Goal: Register for event/course

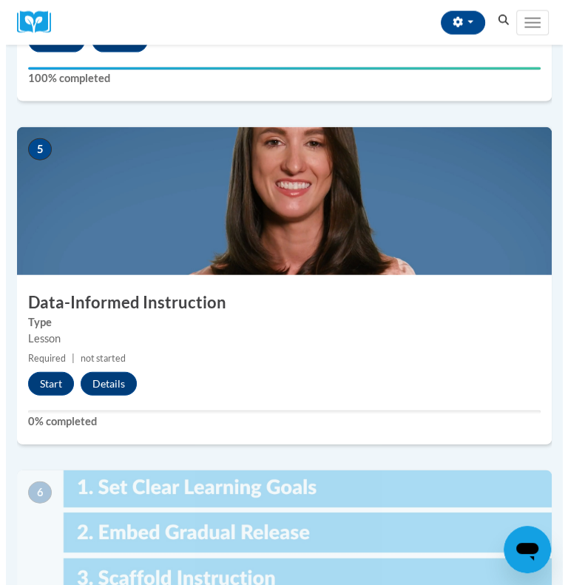
scroll to position [1648, 0]
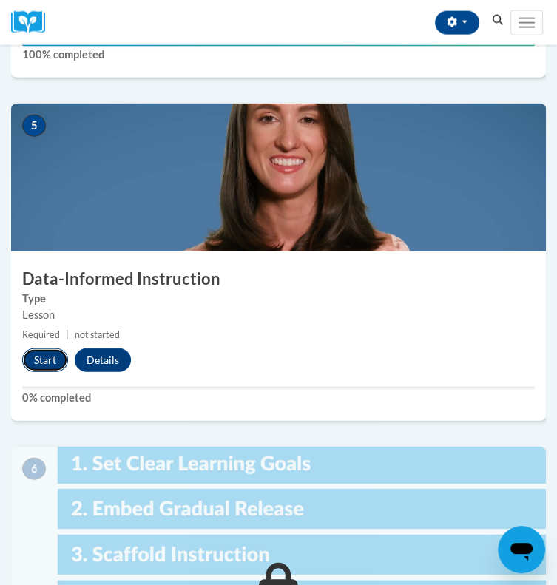
click at [36, 367] on button "Start" at bounding box center [45, 360] width 46 height 24
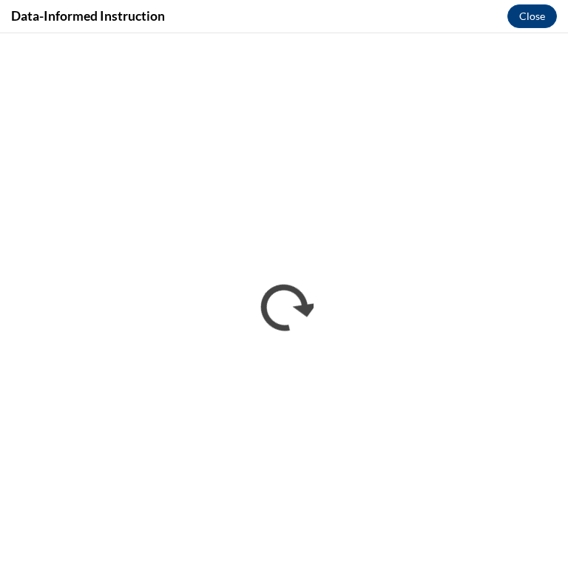
scroll to position [0, 0]
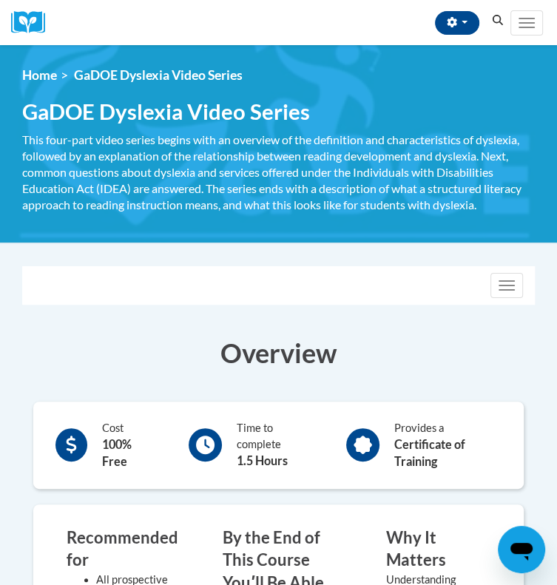
click at [0, 0] on button "Enroll" at bounding box center [0, 0] width 0 height 0
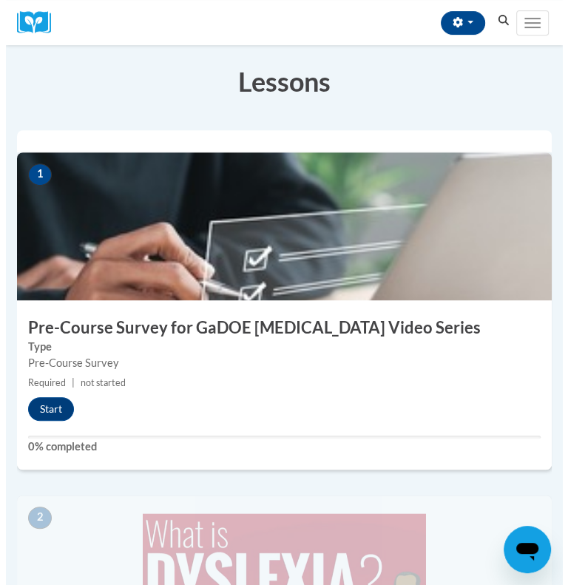
scroll to position [228, 0]
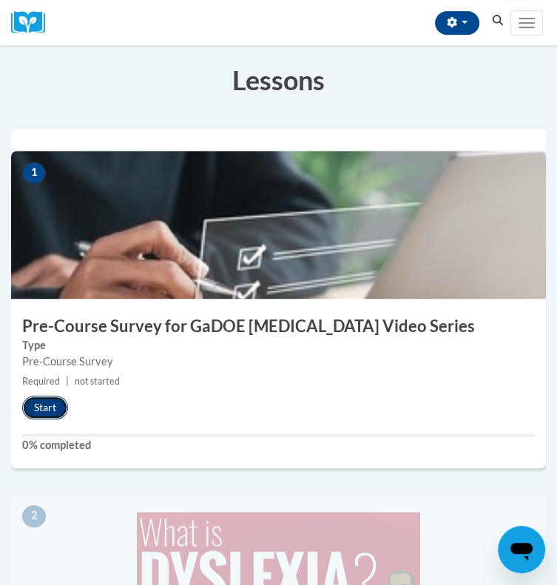
click at [47, 418] on button "Start" at bounding box center [45, 408] width 46 height 24
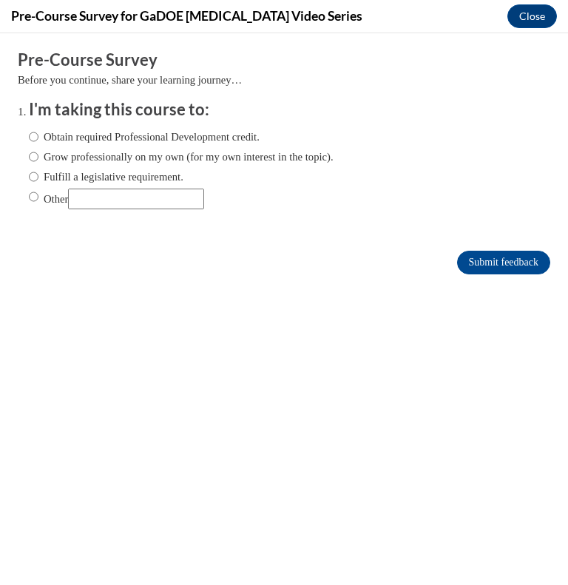
scroll to position [0, 0]
click at [130, 195] on input "Other" at bounding box center [136, 199] width 136 height 21
type input "GaTAPP"
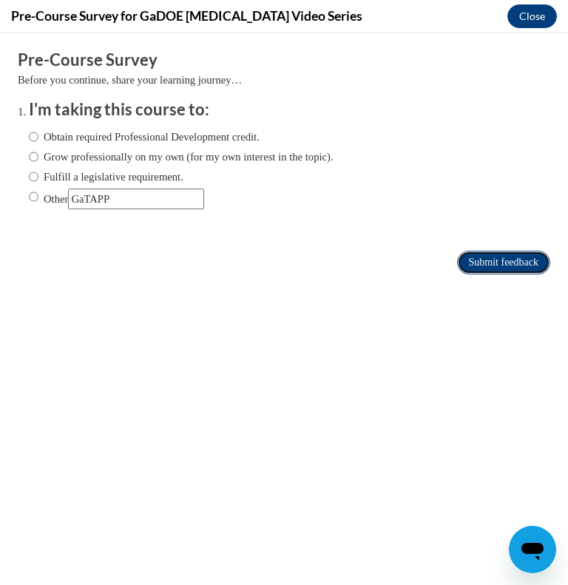
click at [502, 257] on input "Submit feedback" at bounding box center [503, 263] width 93 height 24
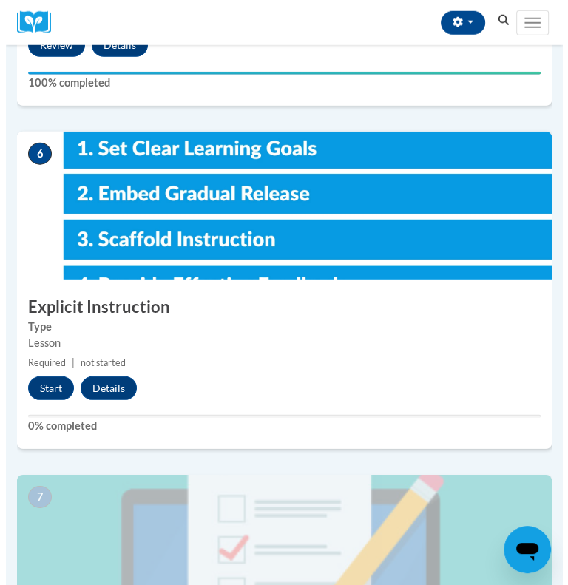
scroll to position [1964, 0]
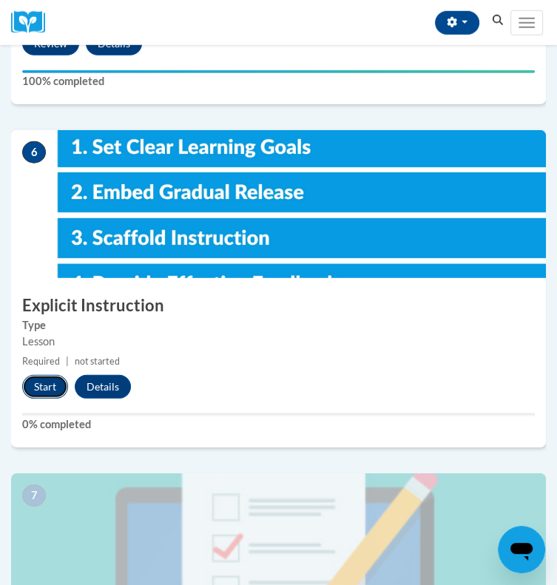
click at [45, 396] on button "Start" at bounding box center [45, 387] width 46 height 24
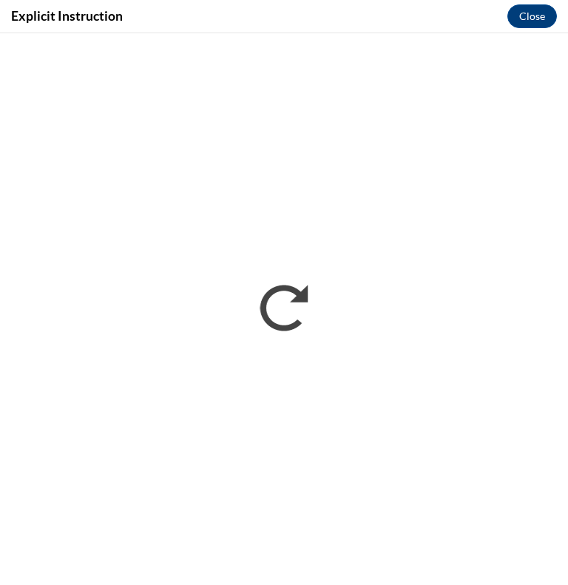
scroll to position [0, 0]
